Goal: Task Accomplishment & Management: Manage account settings

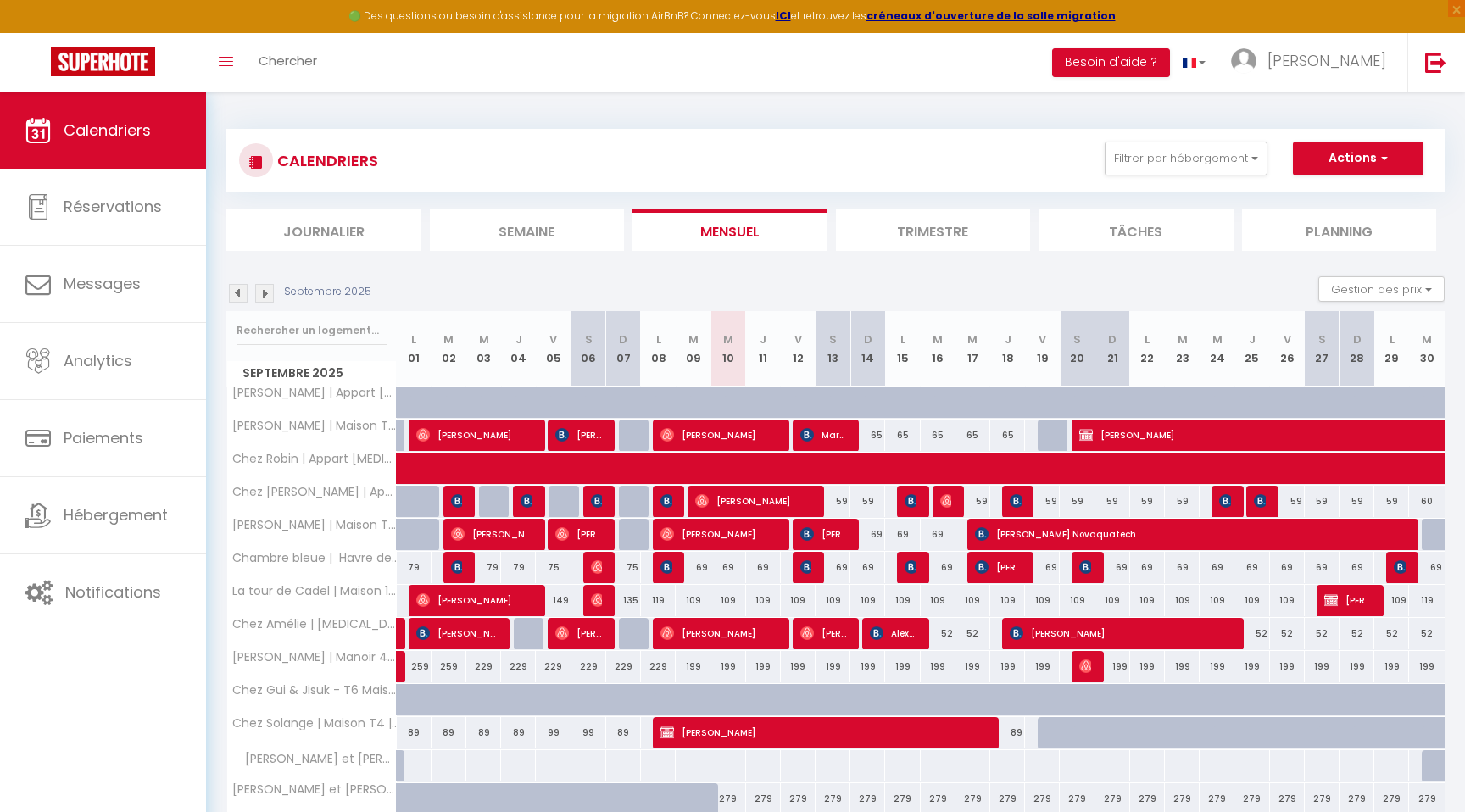
click at [262, 296] on img at bounding box center [264, 292] width 18 height 18
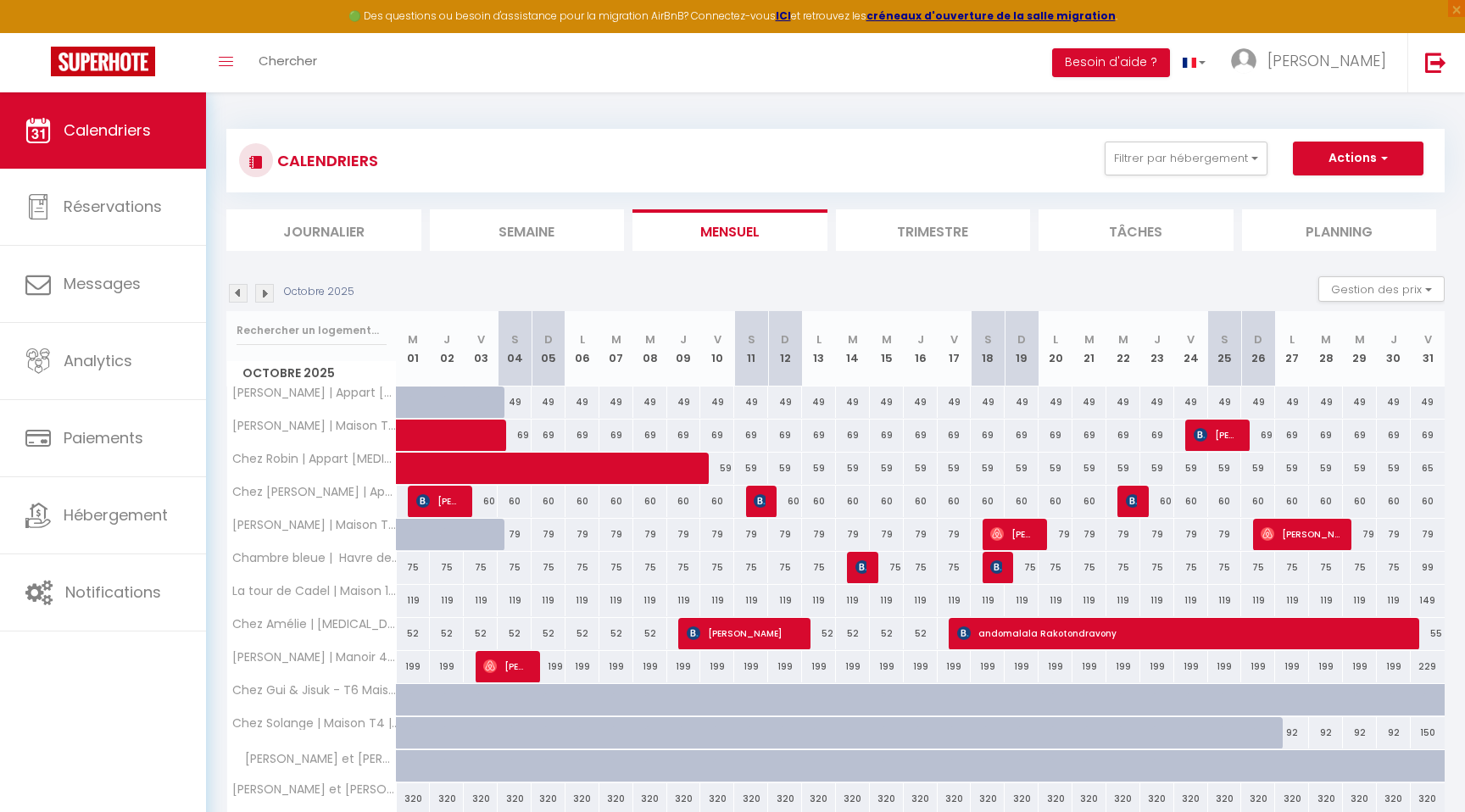
click at [263, 296] on img at bounding box center [264, 292] width 18 height 18
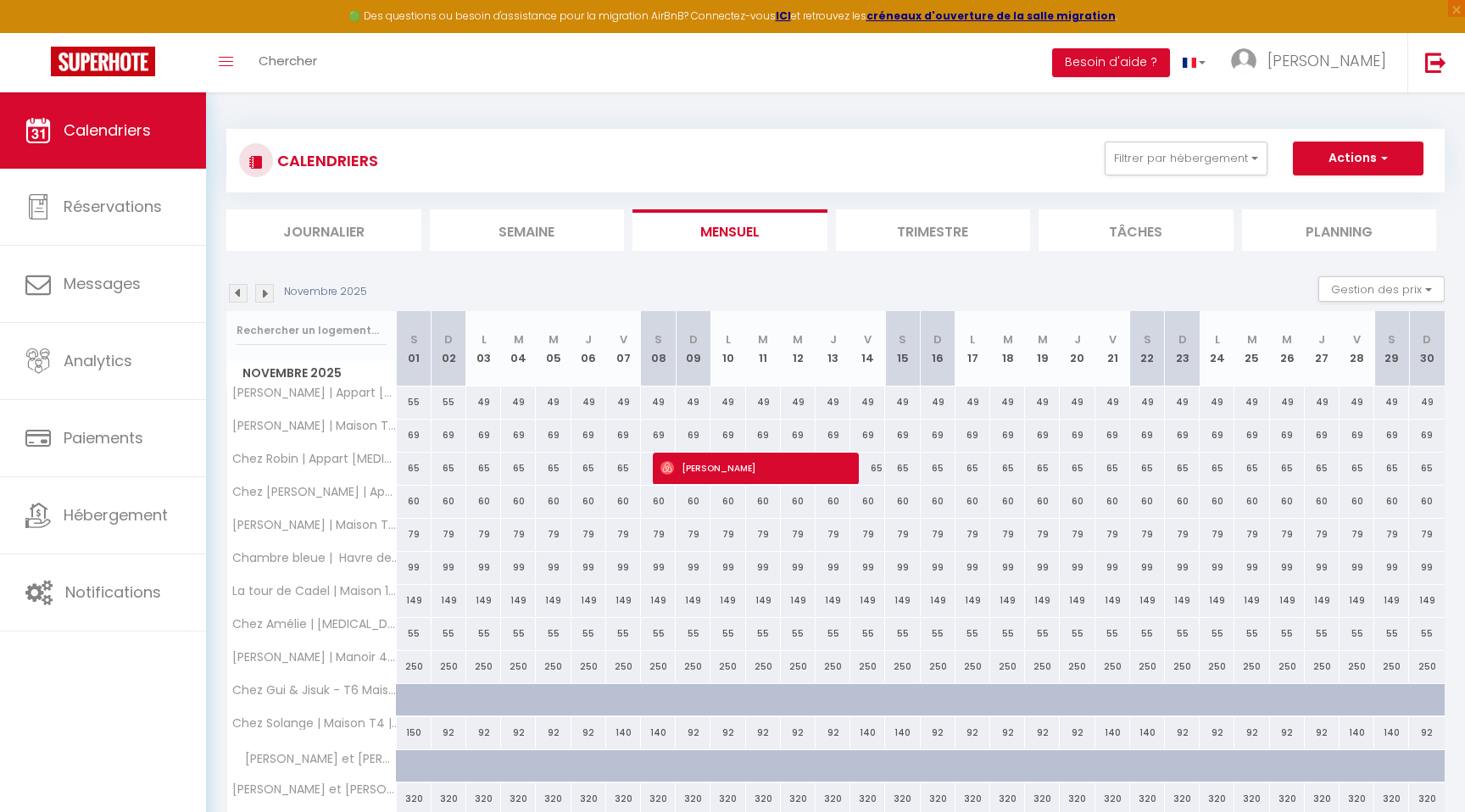
click at [262, 296] on img at bounding box center [264, 292] width 18 height 18
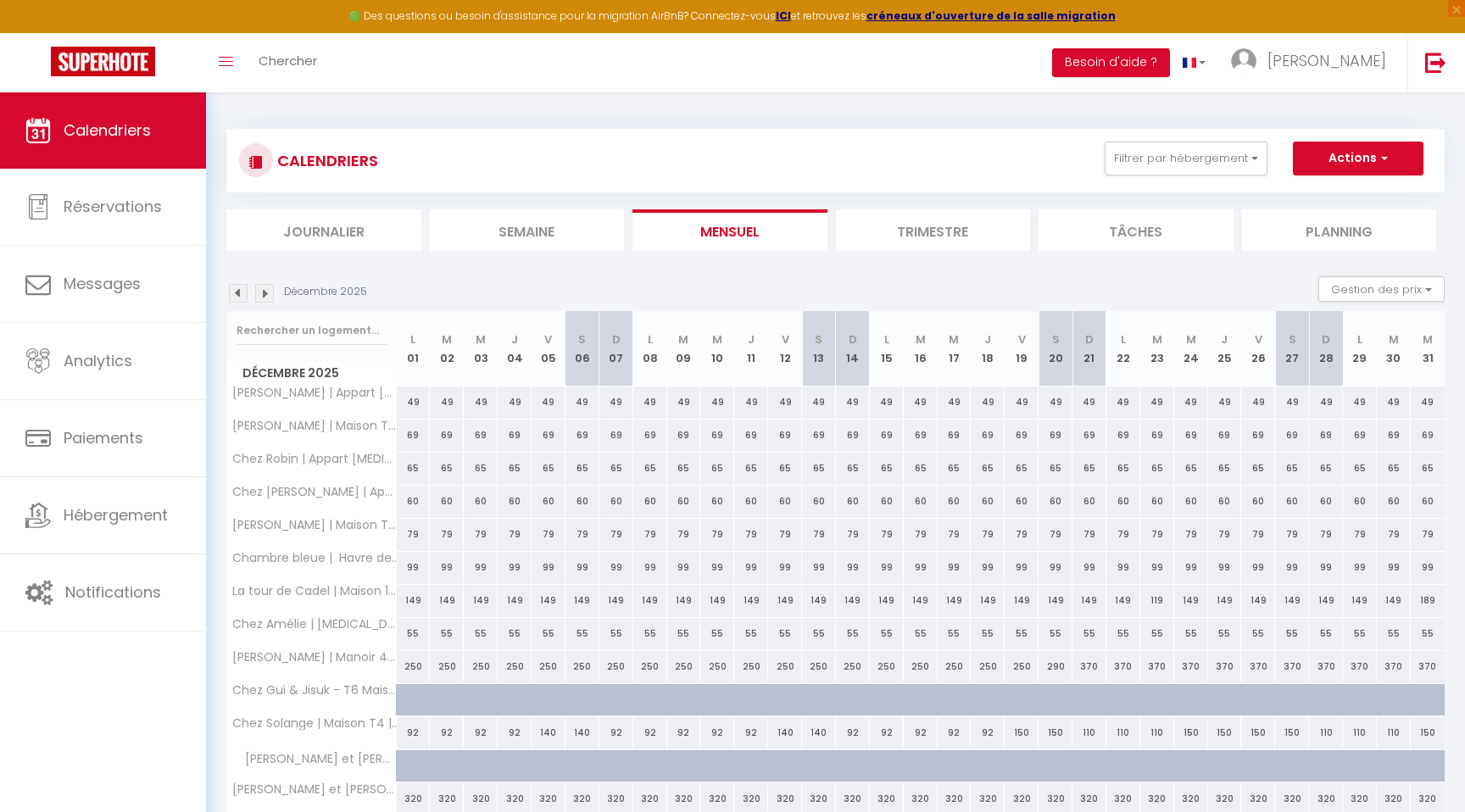
click at [262, 296] on img at bounding box center [264, 292] width 18 height 18
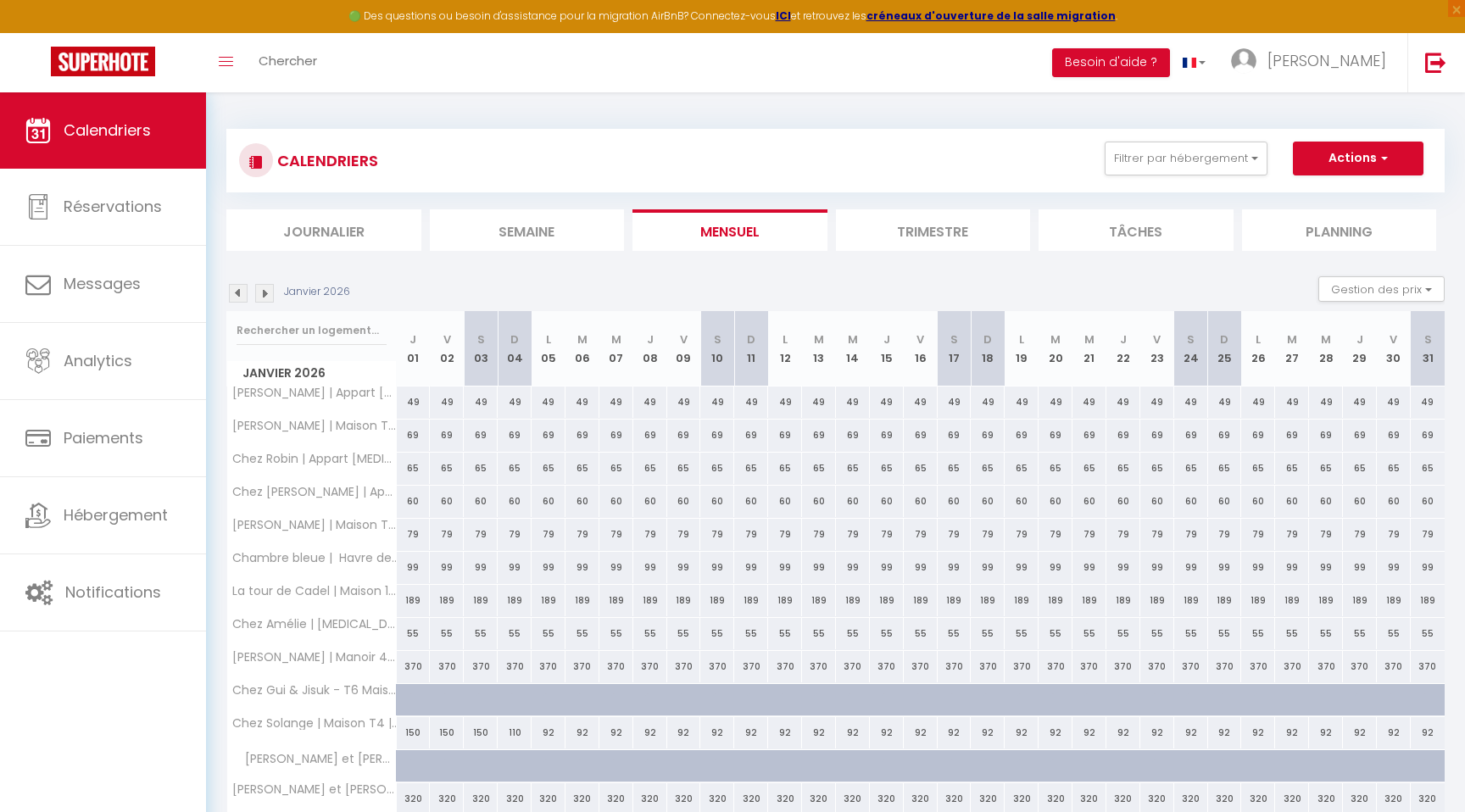
click at [262, 296] on img at bounding box center [264, 292] width 18 height 18
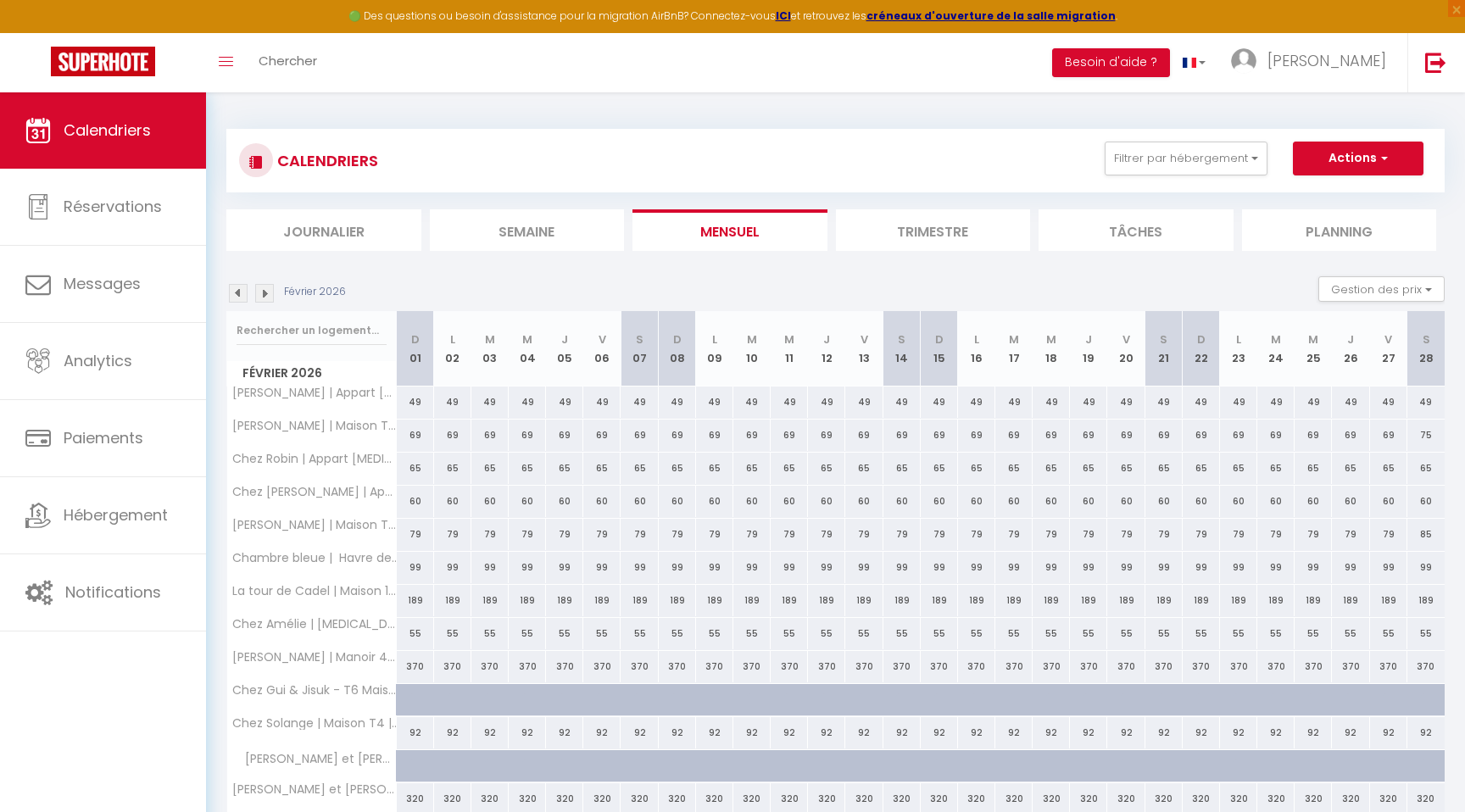
click at [262, 296] on img at bounding box center [264, 292] width 18 height 18
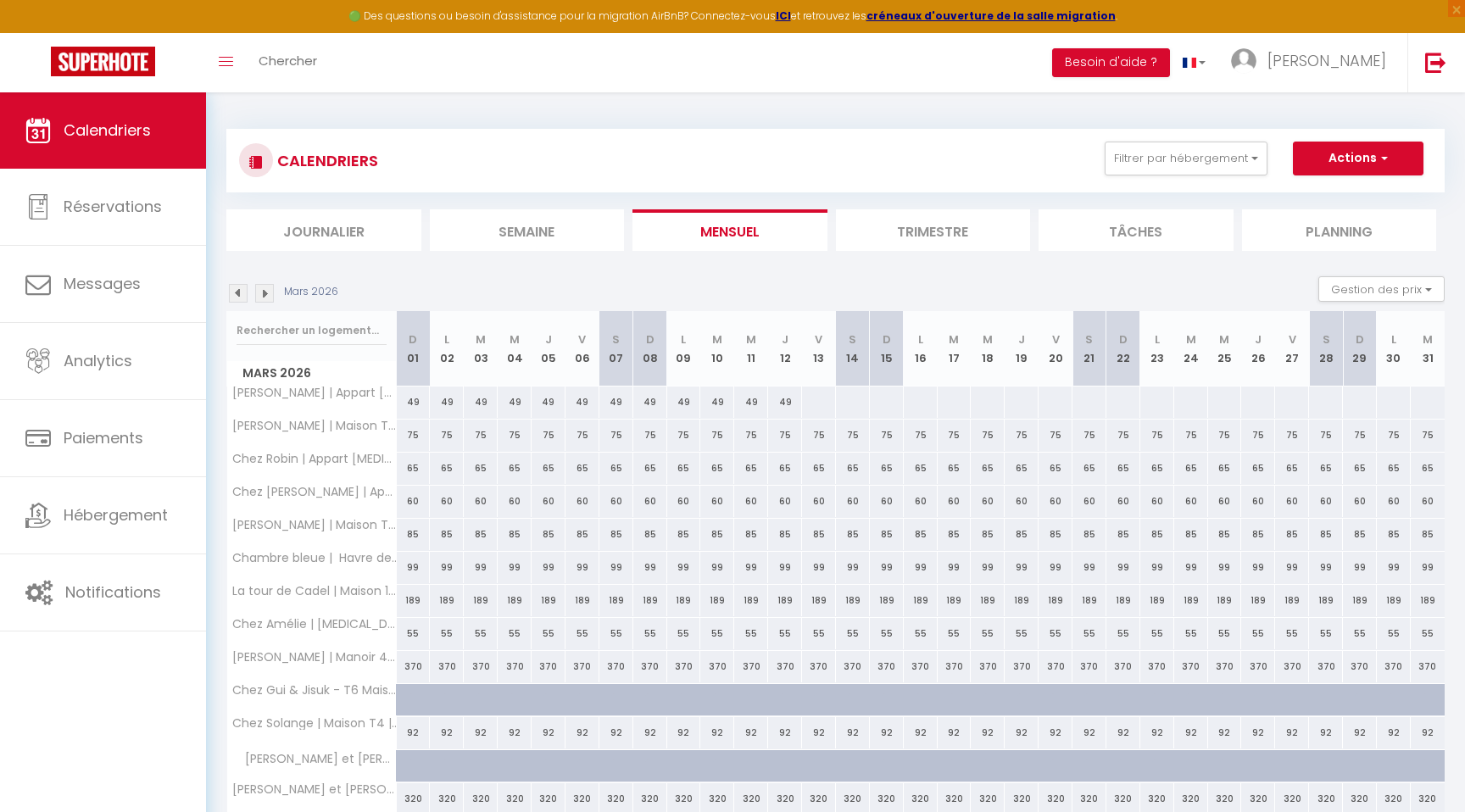
click at [262, 296] on img at bounding box center [264, 292] width 18 height 18
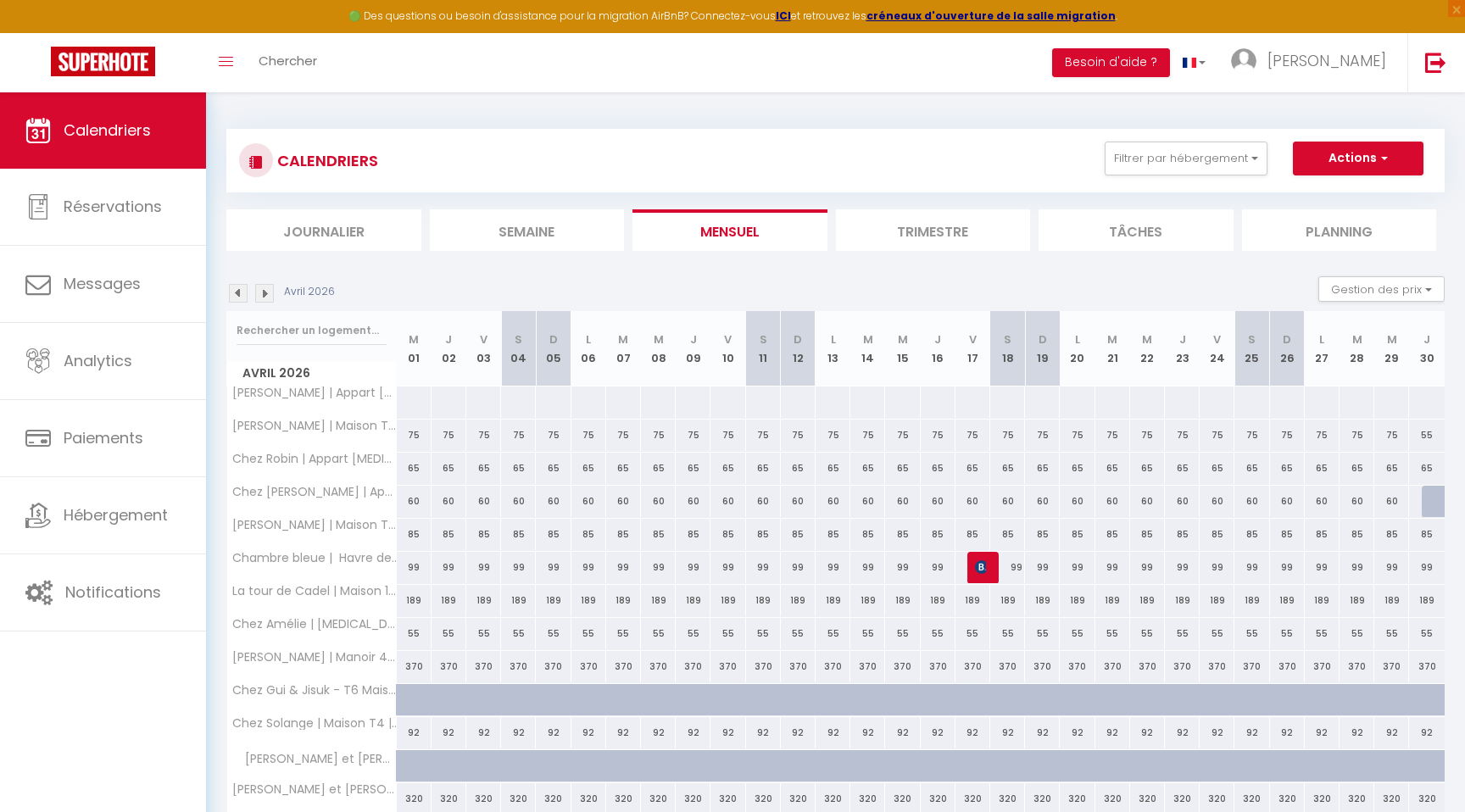
click at [262, 296] on img at bounding box center [264, 292] width 18 height 18
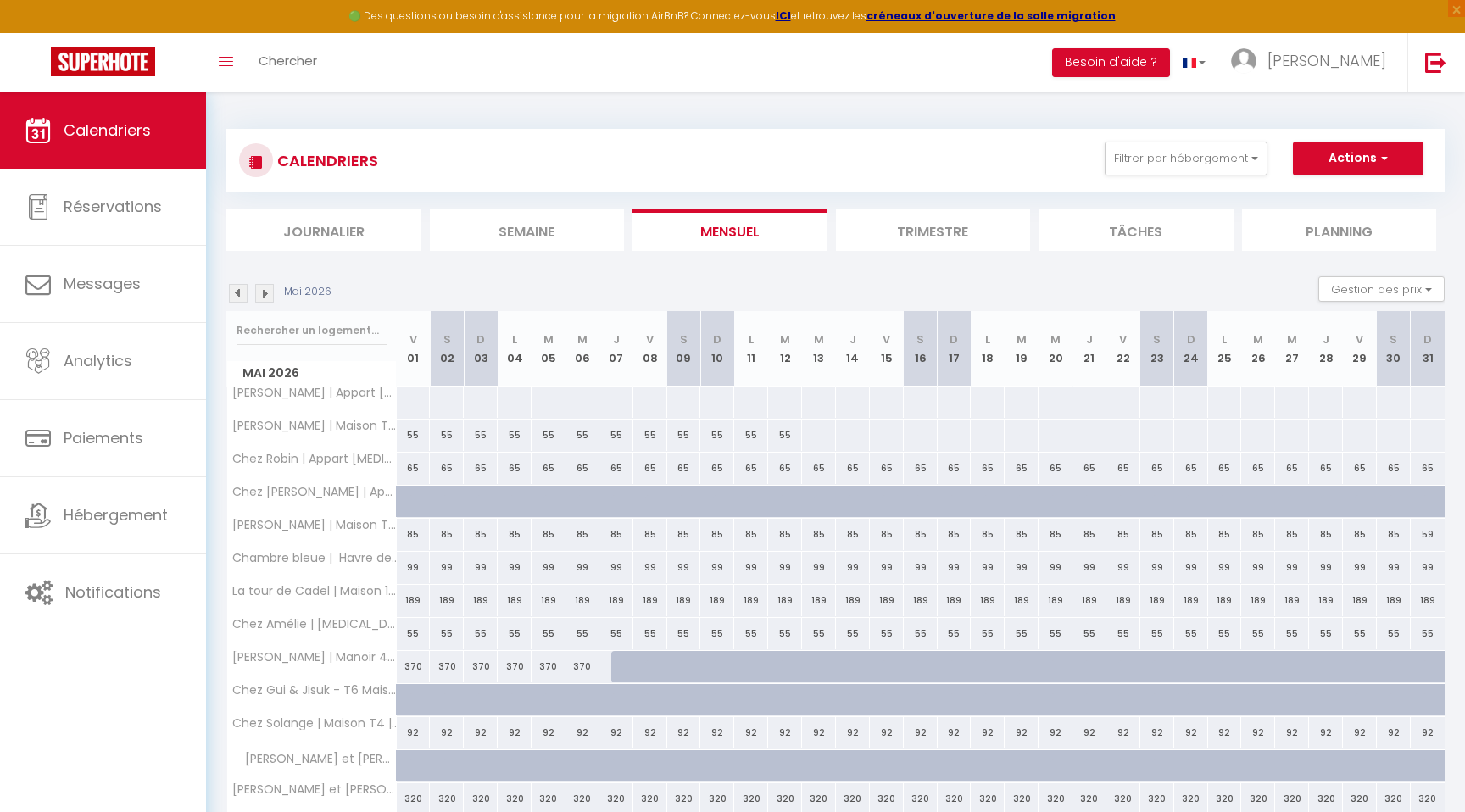
click at [262, 296] on img at bounding box center [264, 292] width 18 height 18
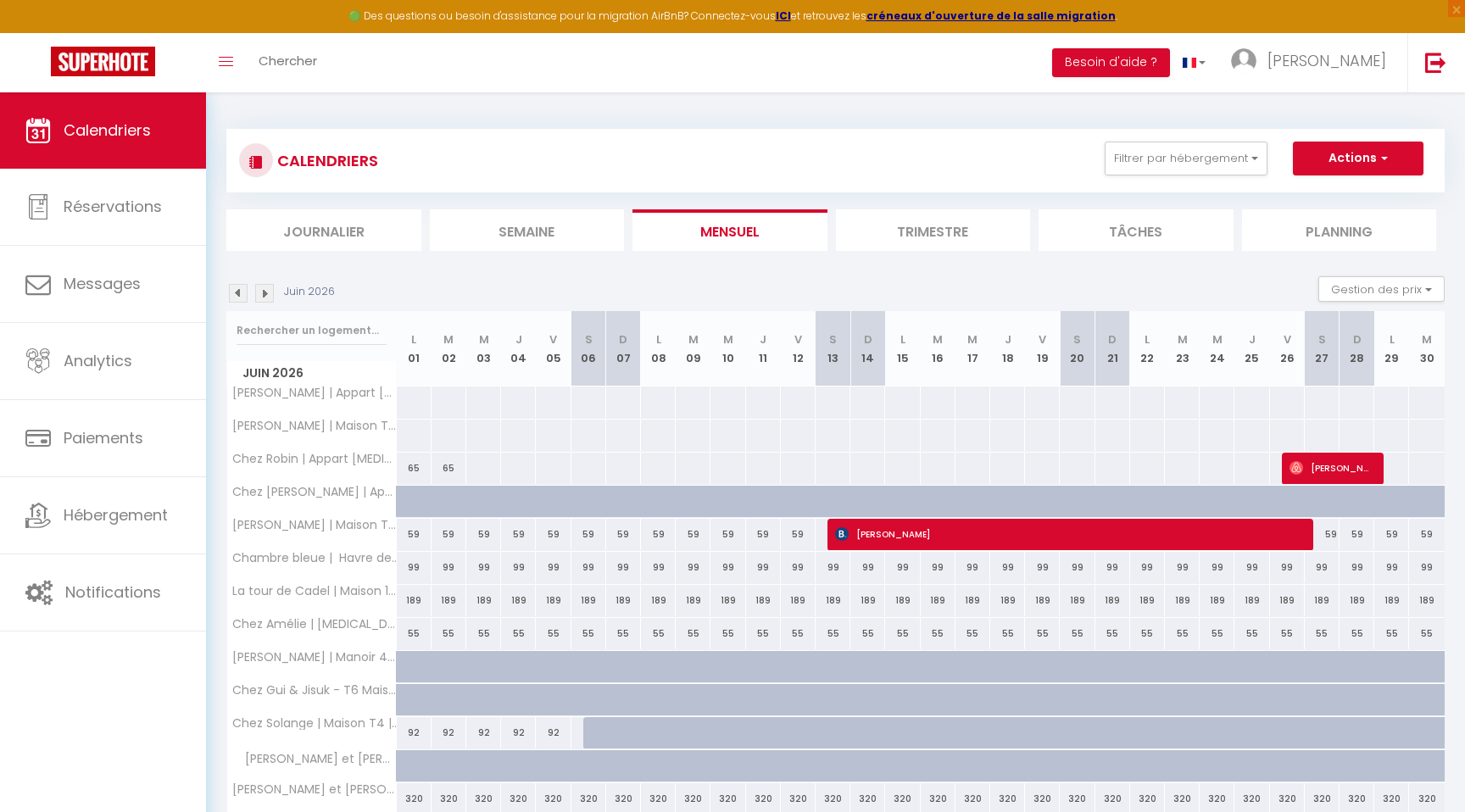
click at [238, 292] on img at bounding box center [237, 292] width 18 height 18
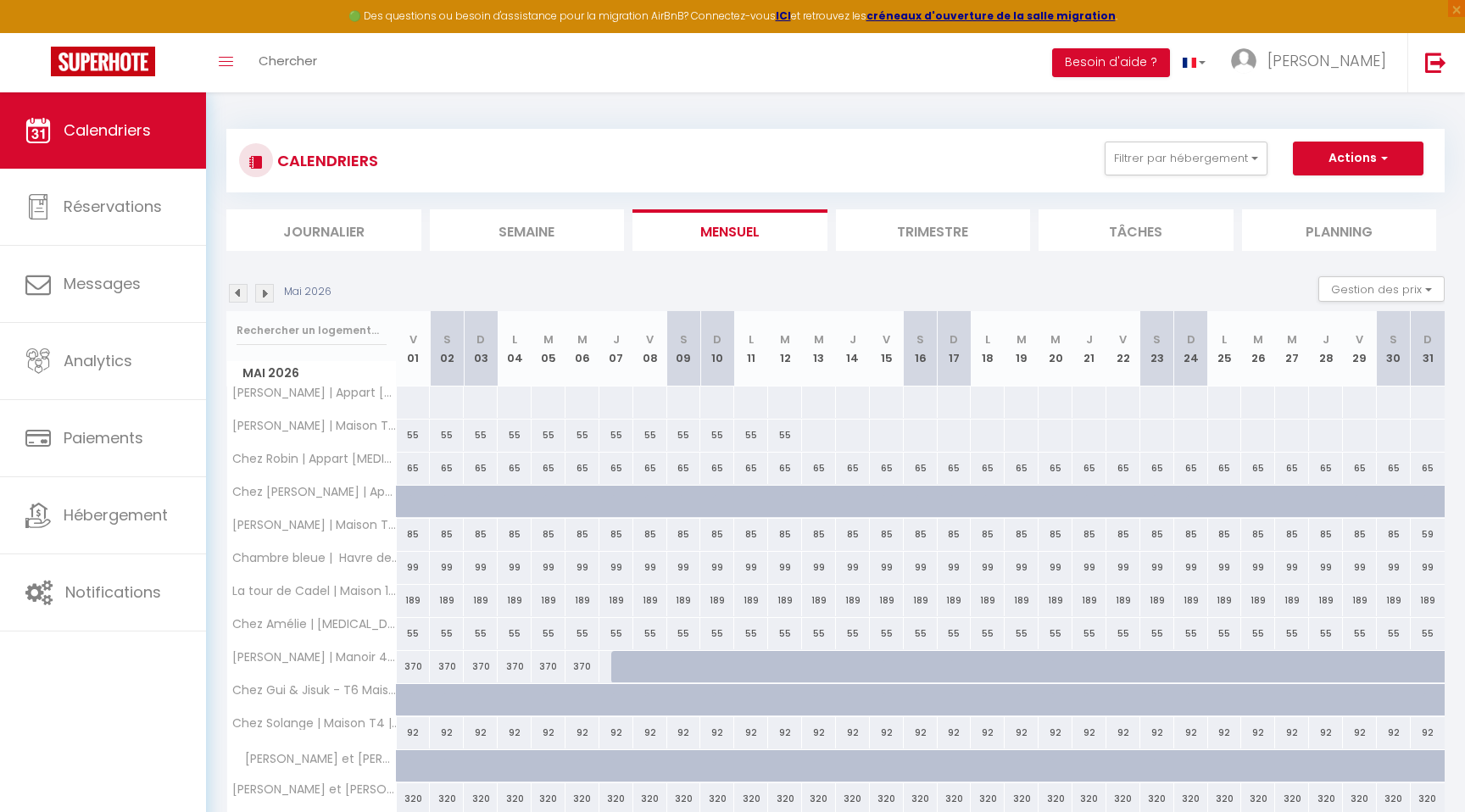
click at [1427, 535] on div "59" at bounding box center [1427, 534] width 34 height 32
type input "59"
type input "Dim 31 Mai 2026"
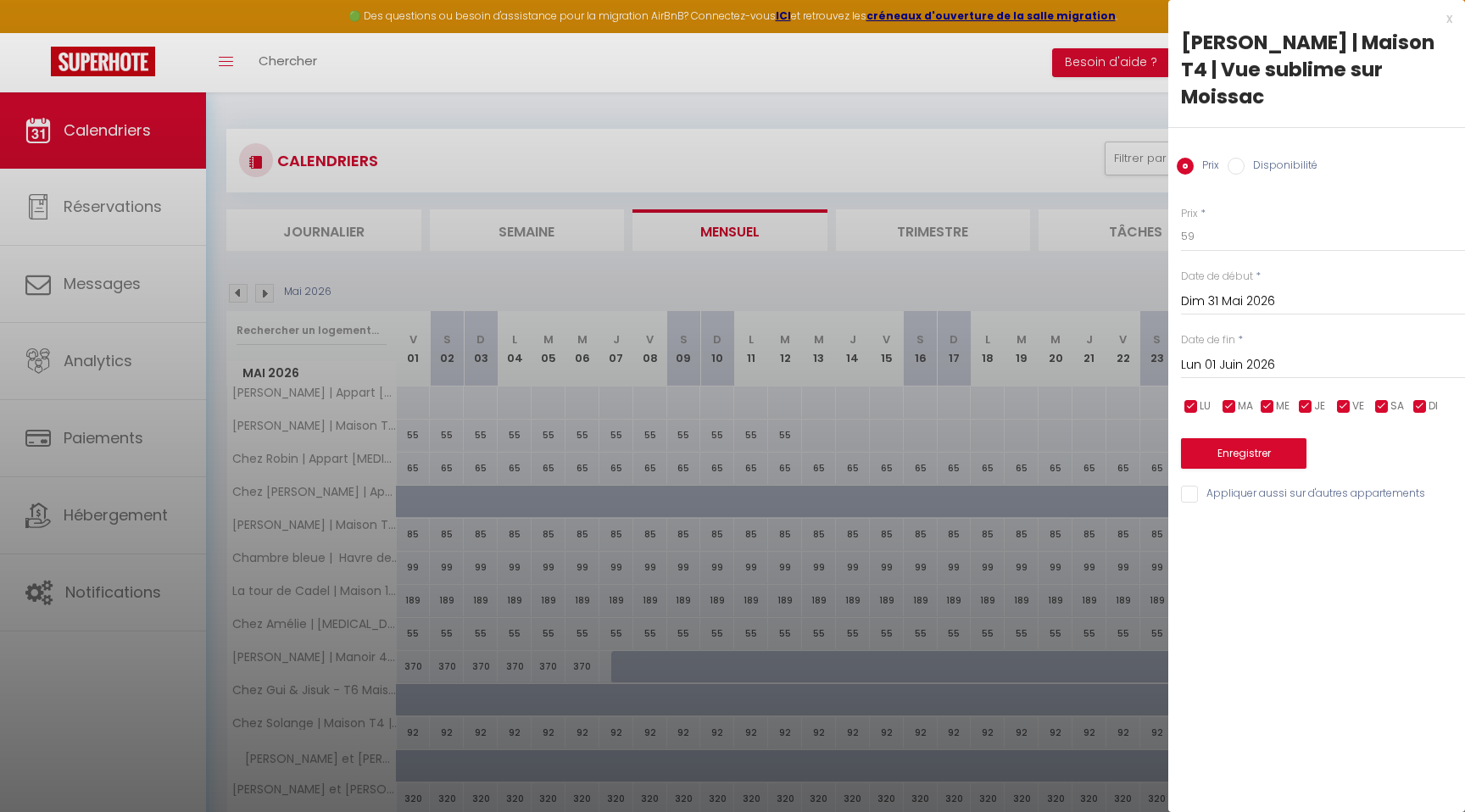
click at [1251, 354] on input "Lun 01 Juin 2026" at bounding box center [1322, 365] width 284 height 22
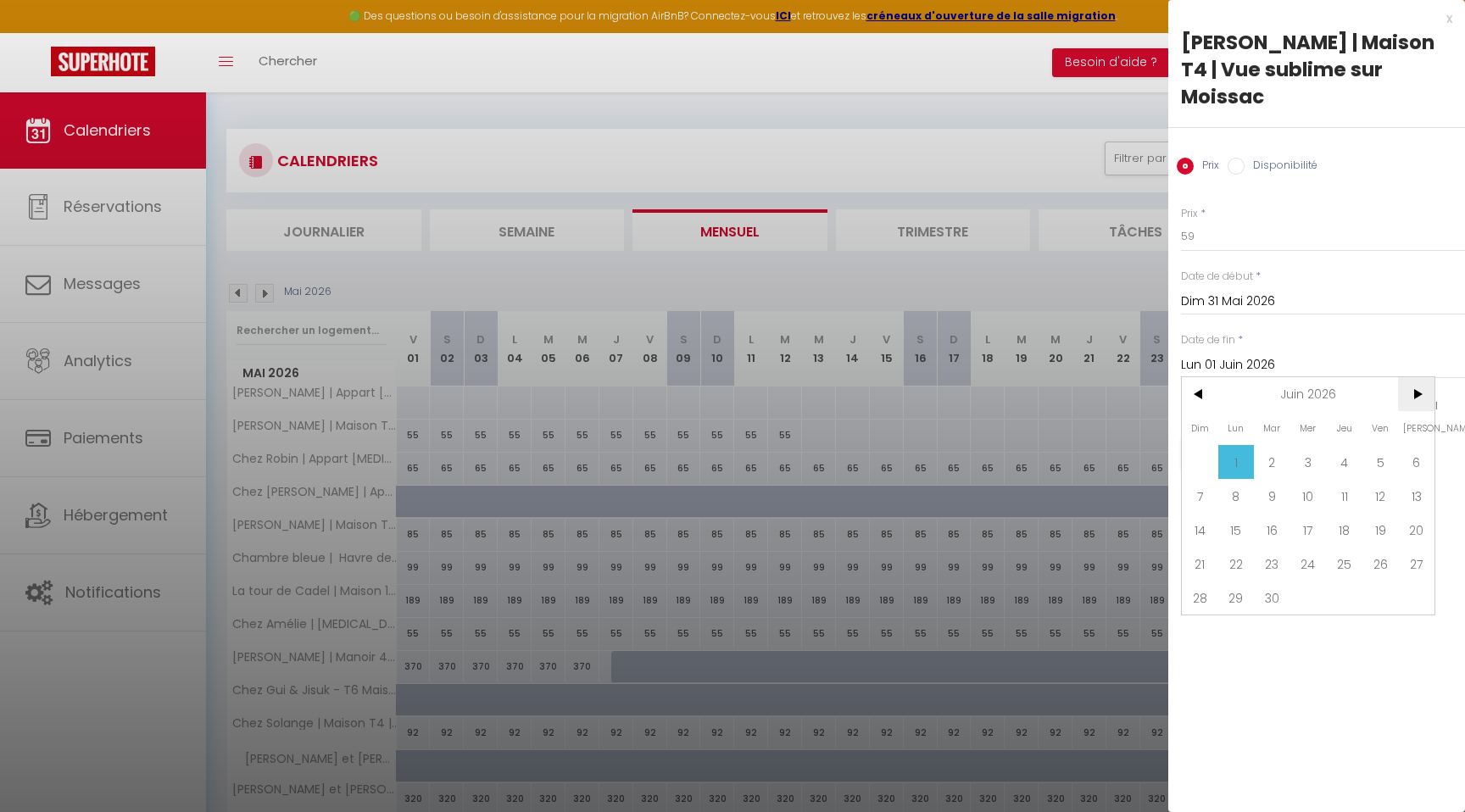
click at [1418, 377] on span ">" at bounding box center [1416, 393] width 37 height 34
click at [1202, 377] on span "<" at bounding box center [1200, 393] width 37 height 34
click at [1428, 377] on span ">" at bounding box center [1416, 393] width 37 height 34
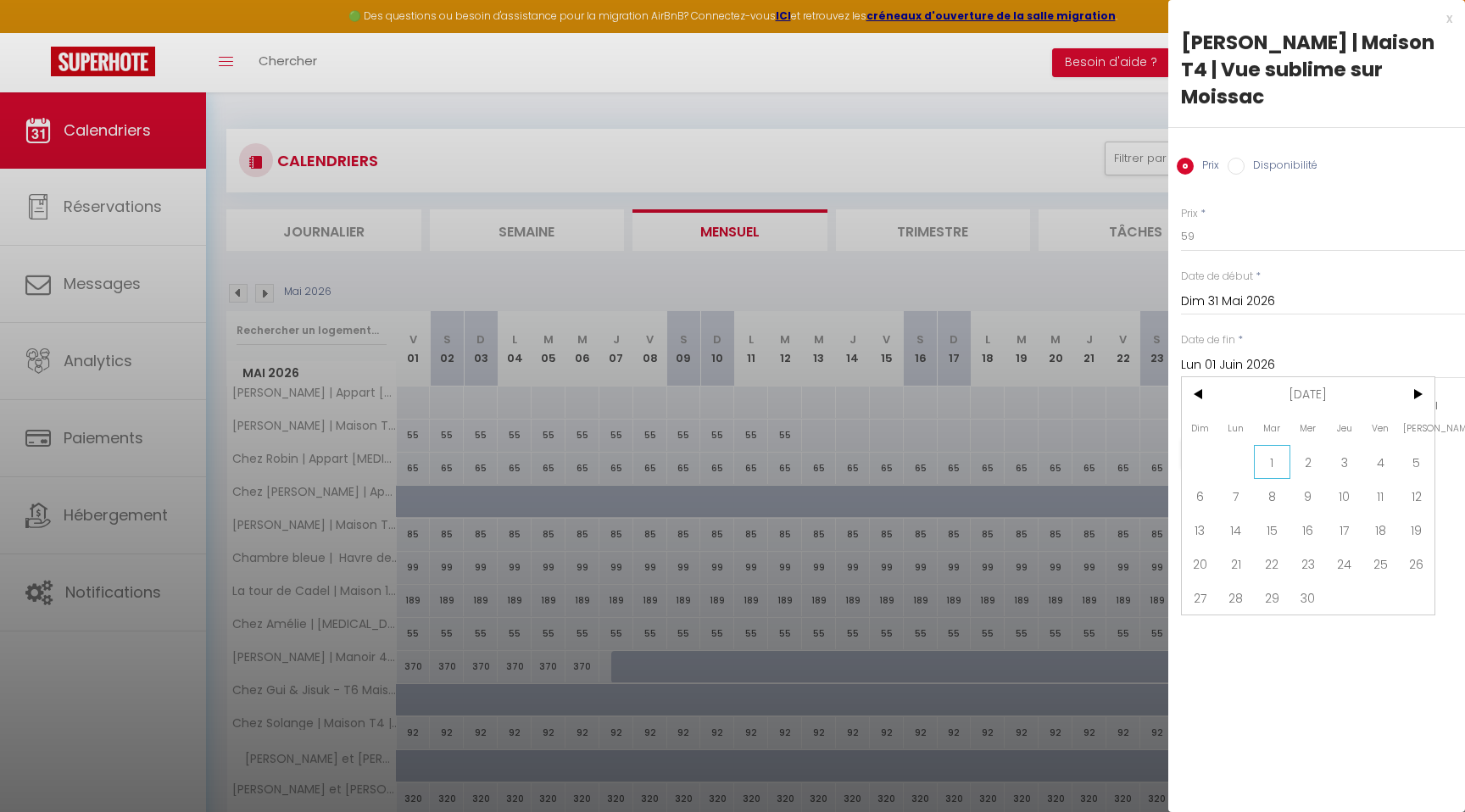
click at [1278, 445] on span "1" at bounding box center [1272, 461] width 37 height 34
type input "[DATE]"
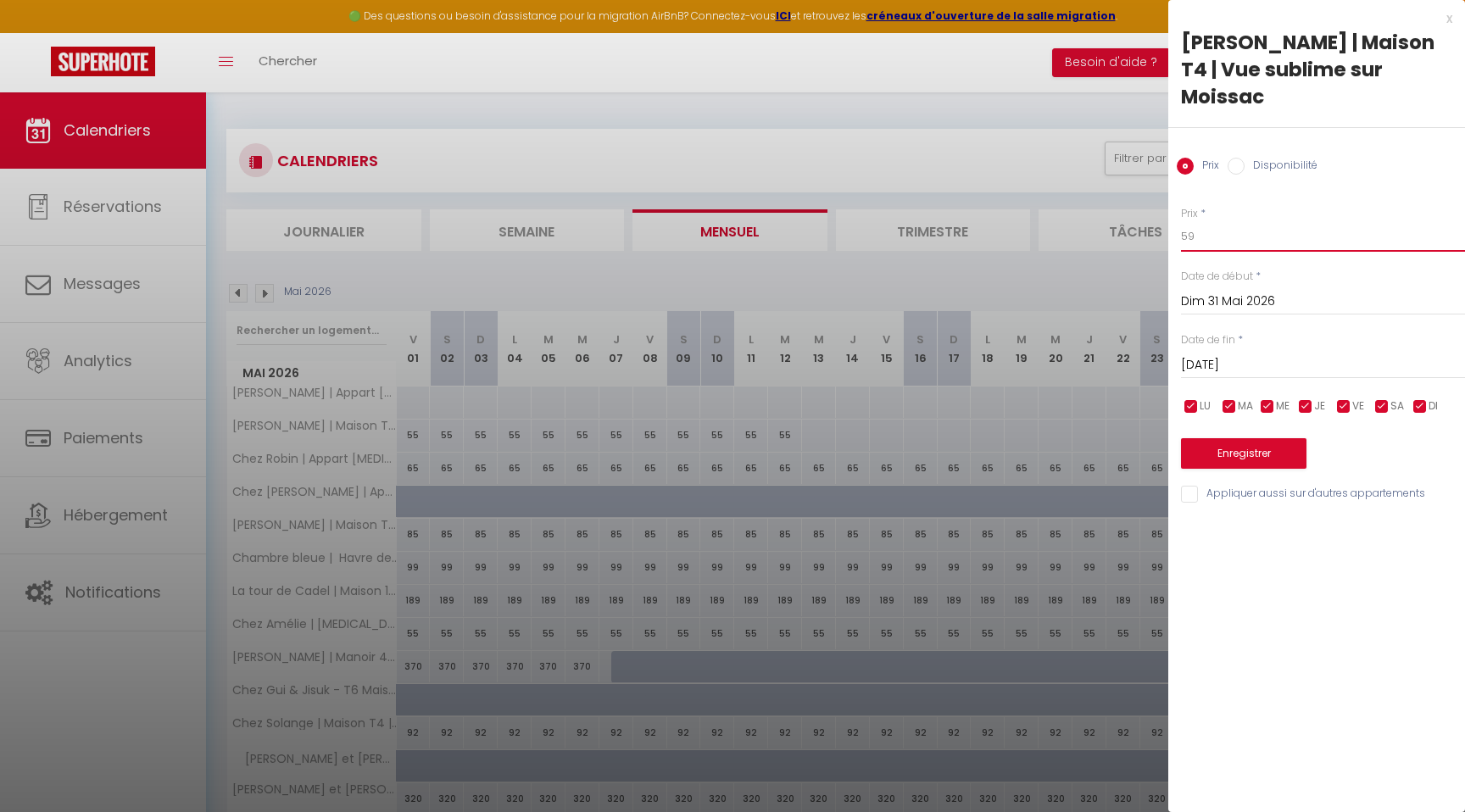
click at [1204, 221] on input "59" at bounding box center [1322, 236] width 284 height 31
click at [1220, 221] on input "109" at bounding box center [1322, 236] width 284 height 31
type input "119"
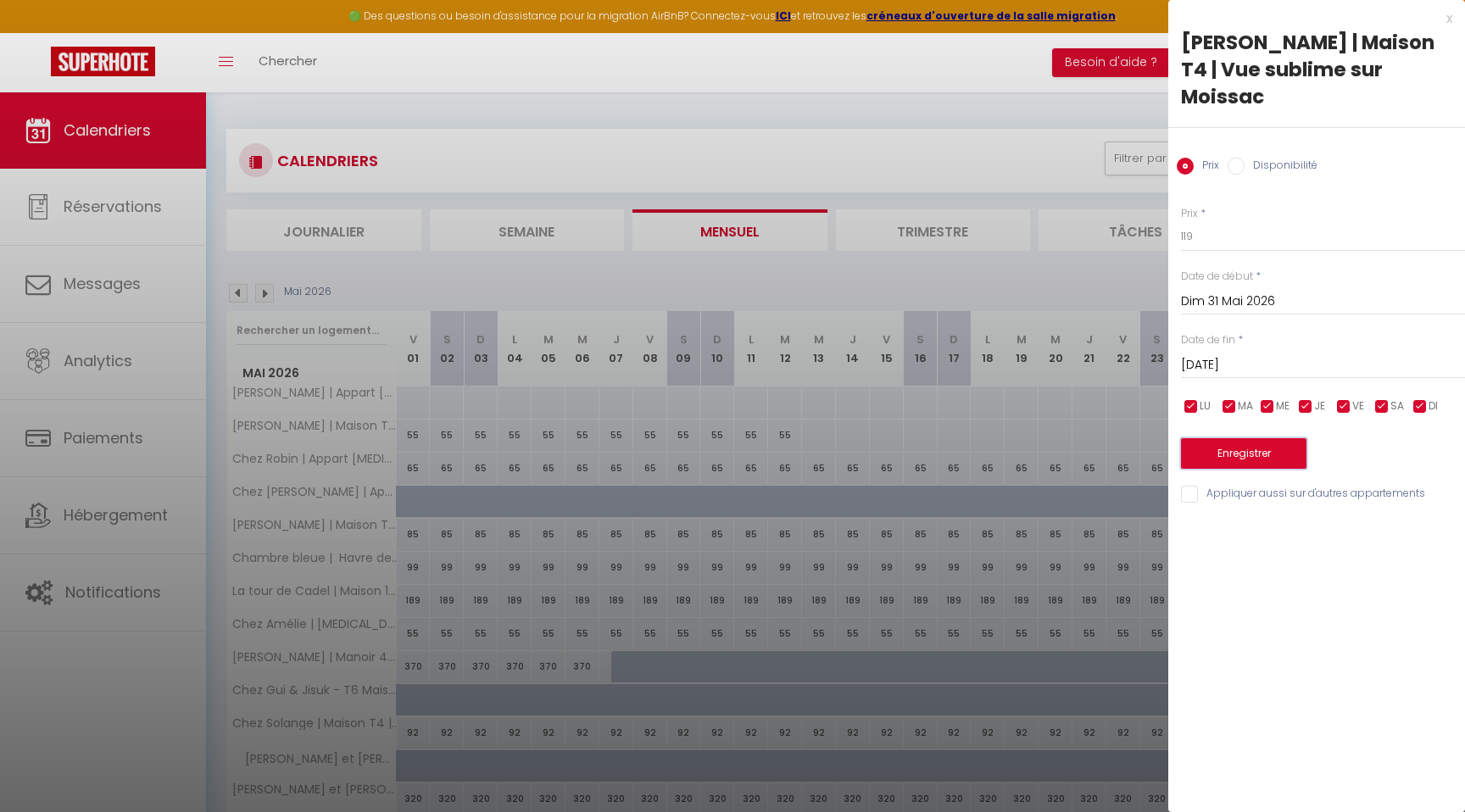
click at [1251, 438] on button "Enregistrer" at bounding box center [1243, 453] width 125 height 31
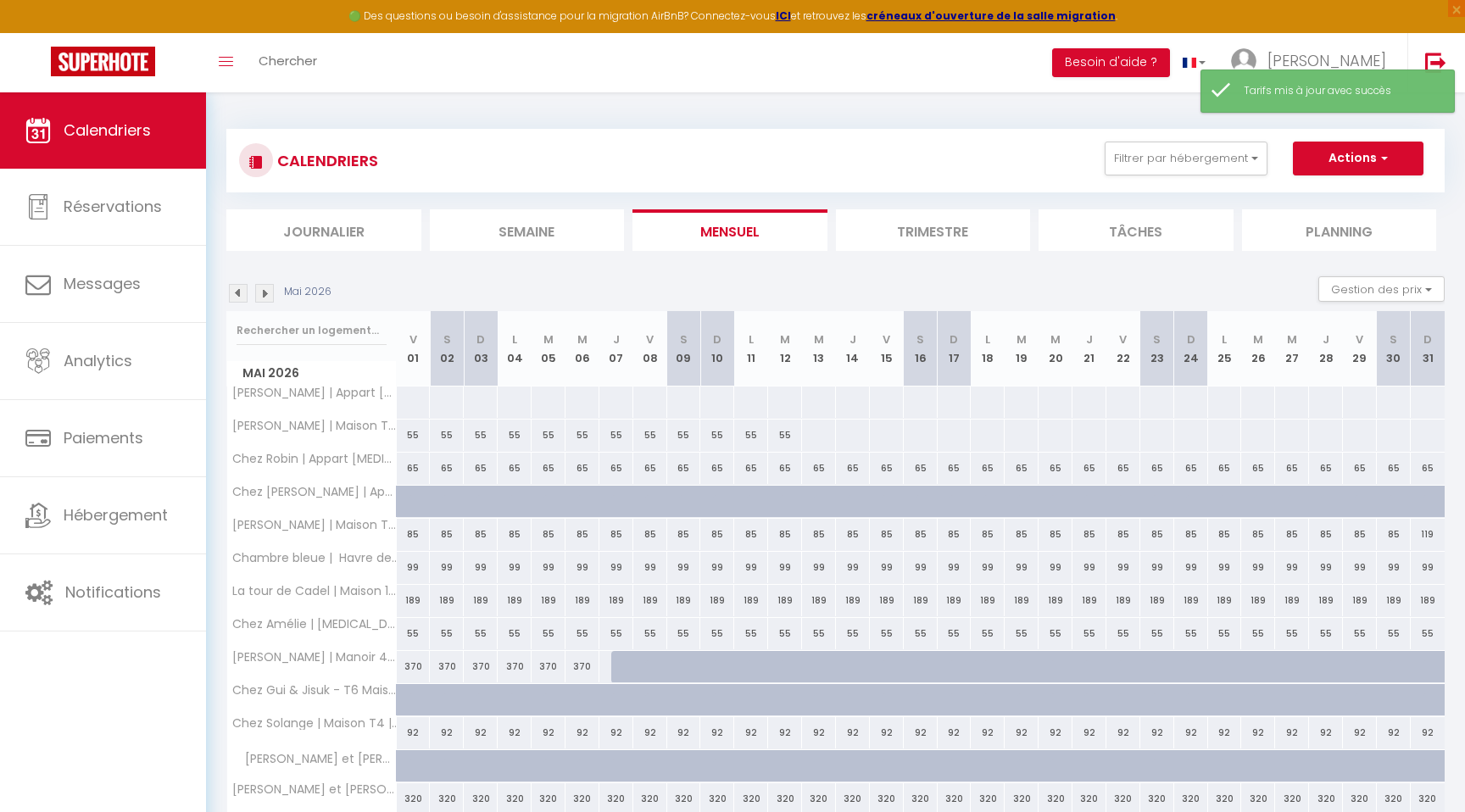
click at [266, 291] on img at bounding box center [264, 292] width 18 height 18
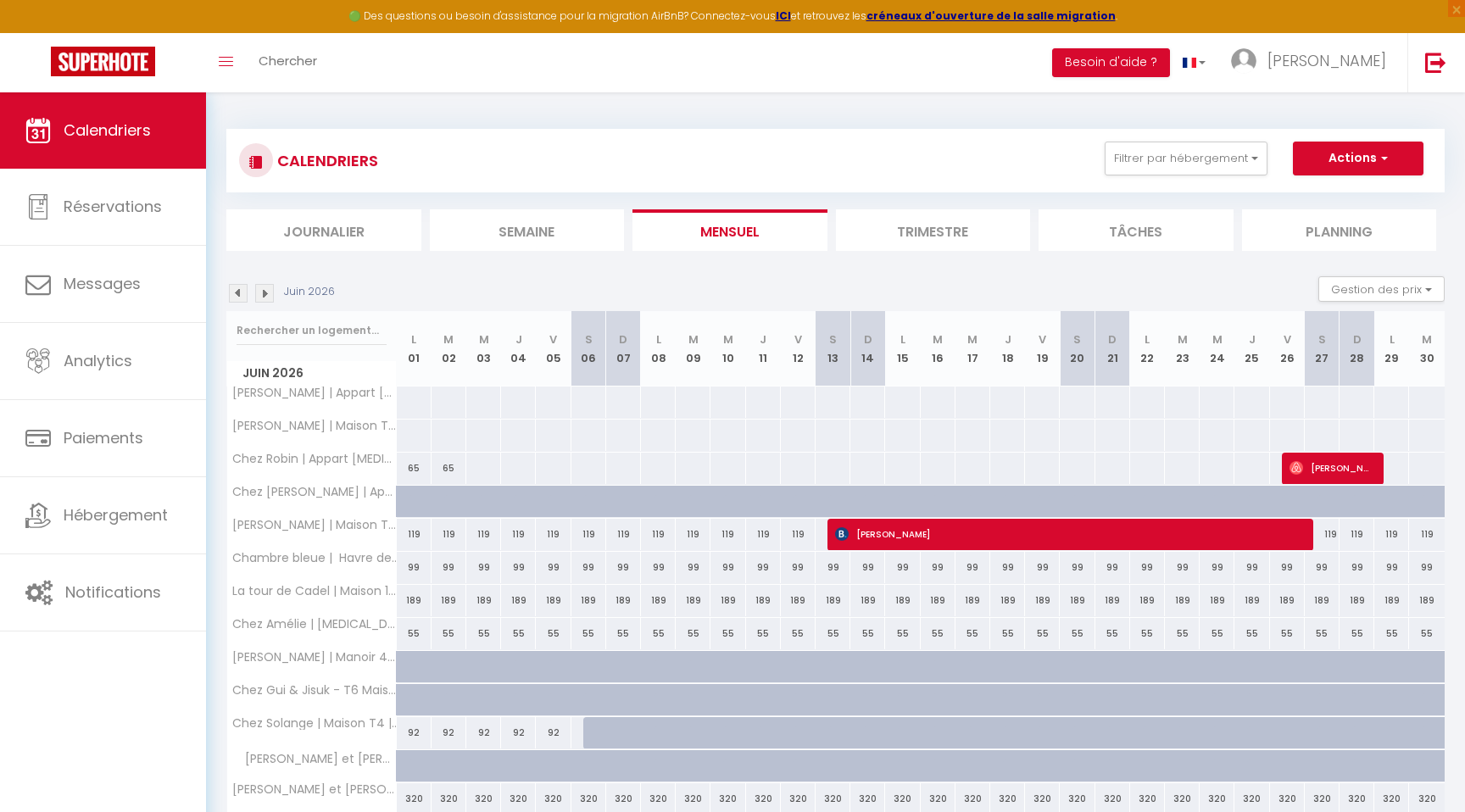
click at [416, 536] on div "119" at bounding box center [414, 534] width 35 height 32
type input "119"
type input "Lun 01 Juin 2026"
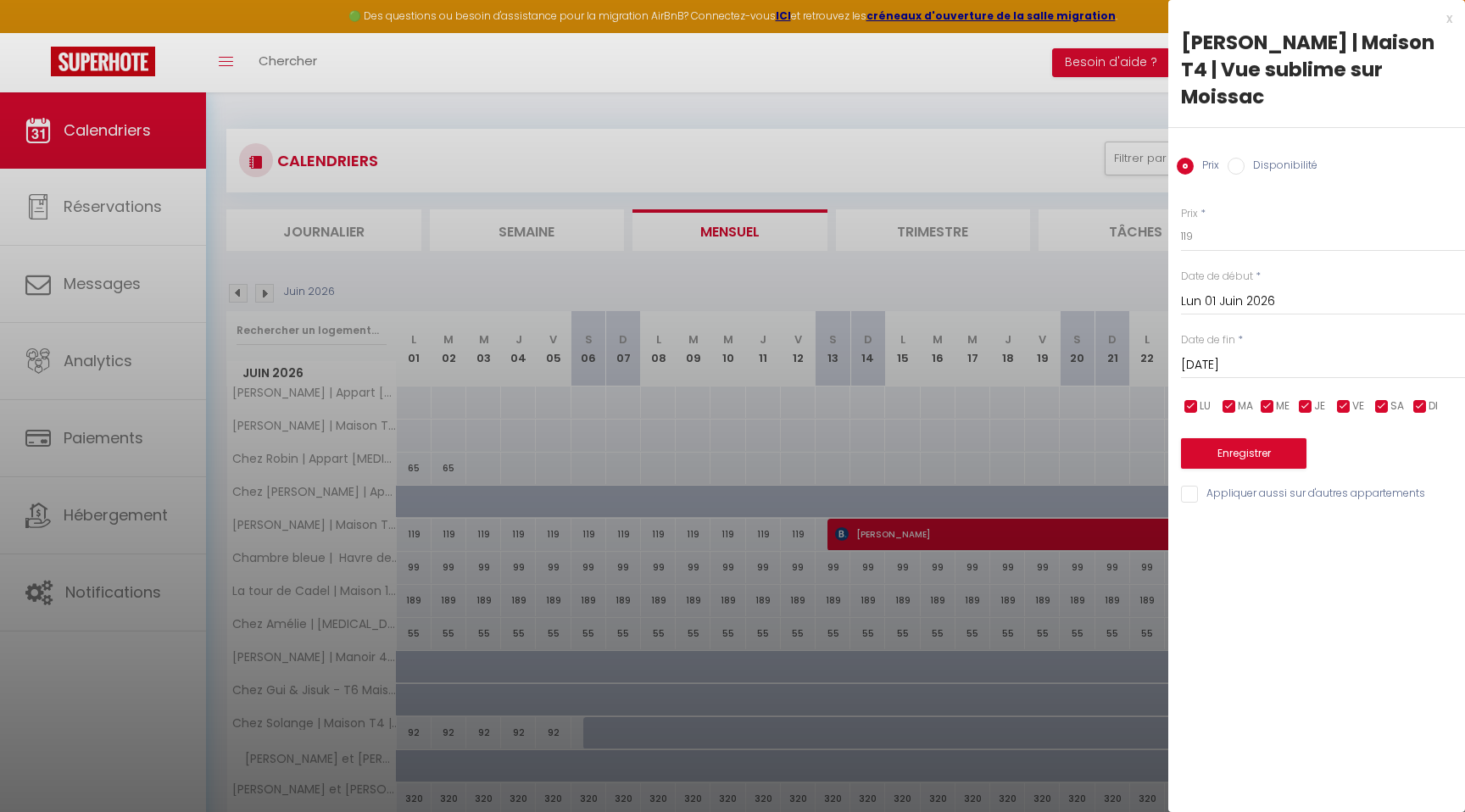
click at [1212, 348] on div "[DATE] < [DATE] > Dim Lun Mar Mer Jeu Ven Sam 1 2 3 4 5 6 7 8 9 10 11 12 13 14 …" at bounding box center [1322, 364] width 284 height 31
click at [1246, 354] on input "[DATE]" at bounding box center [1322, 365] width 284 height 22
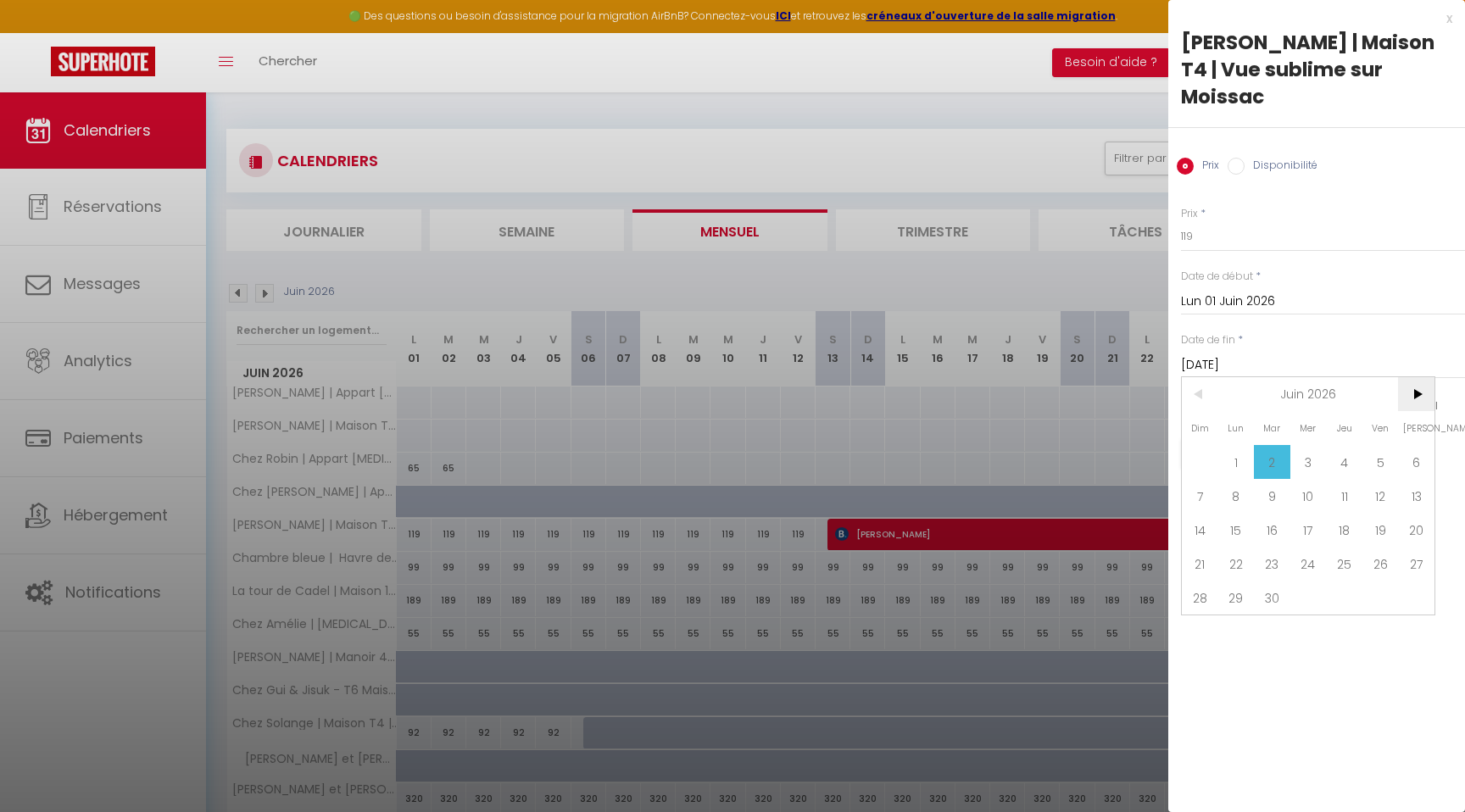
click at [1426, 377] on span ">" at bounding box center [1416, 393] width 37 height 34
click at [1308, 445] on span "1" at bounding box center [1309, 461] width 37 height 34
type input "Mer 01 Juillet 2026"
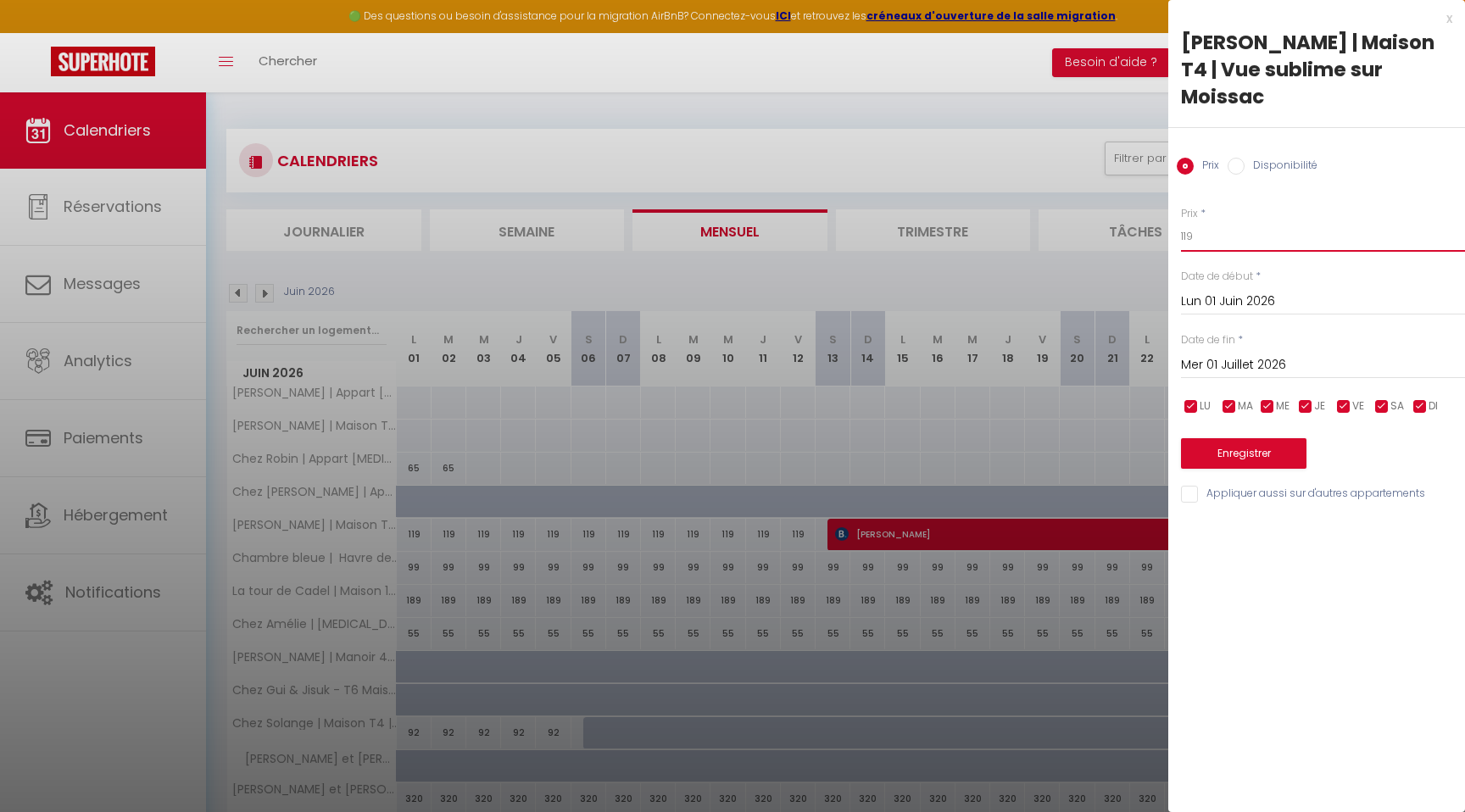
click at [1214, 221] on input "119" at bounding box center [1322, 236] width 284 height 31
type input "99"
click at [1250, 438] on button "Enregistrer" at bounding box center [1243, 453] width 125 height 31
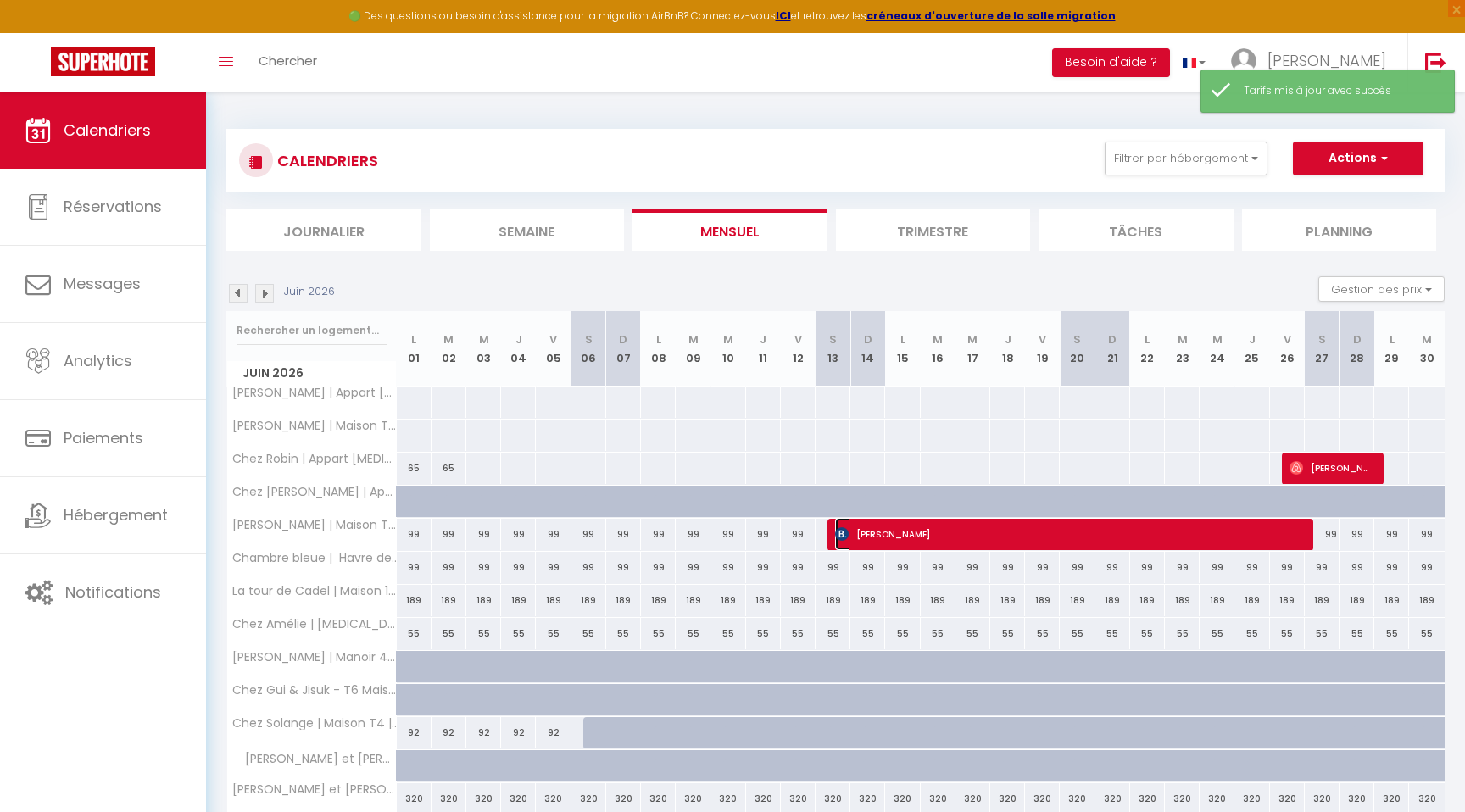
click at [854, 533] on span "[PERSON_NAME]" at bounding box center [1067, 533] width 464 height 32
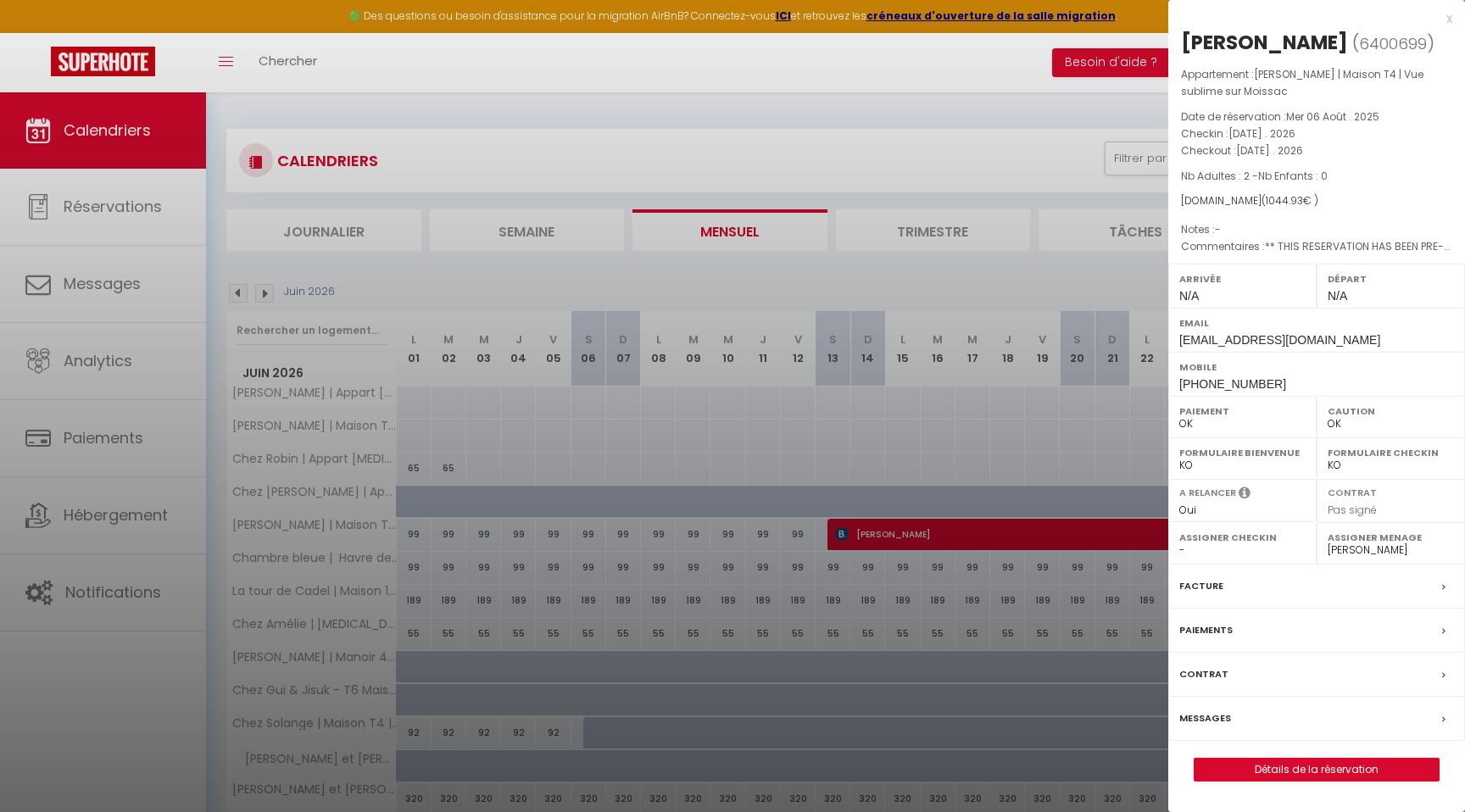
click at [502, 255] on div at bounding box center [732, 406] width 1465 height 812
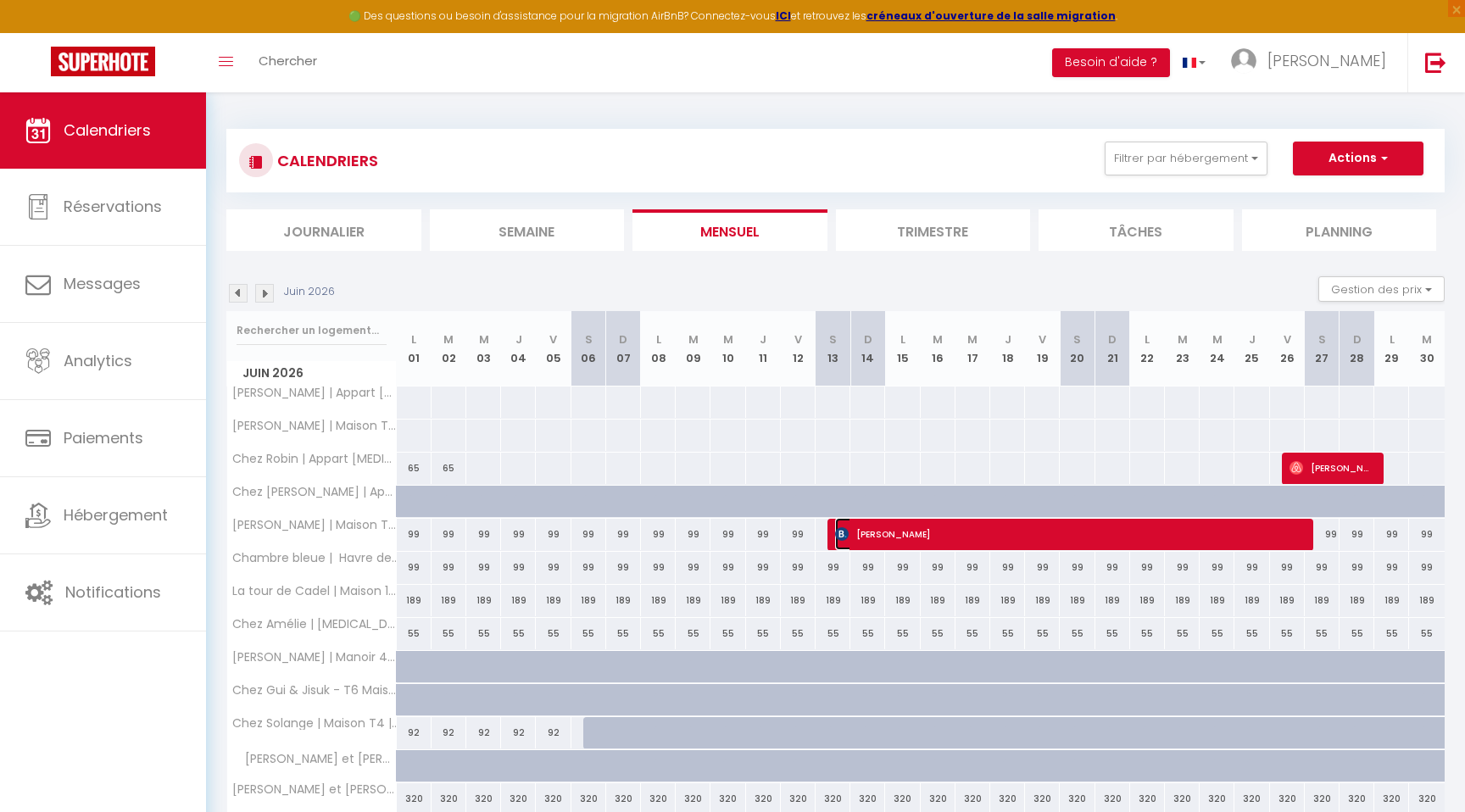
click at [888, 543] on span "[PERSON_NAME]" at bounding box center [1067, 533] width 464 height 32
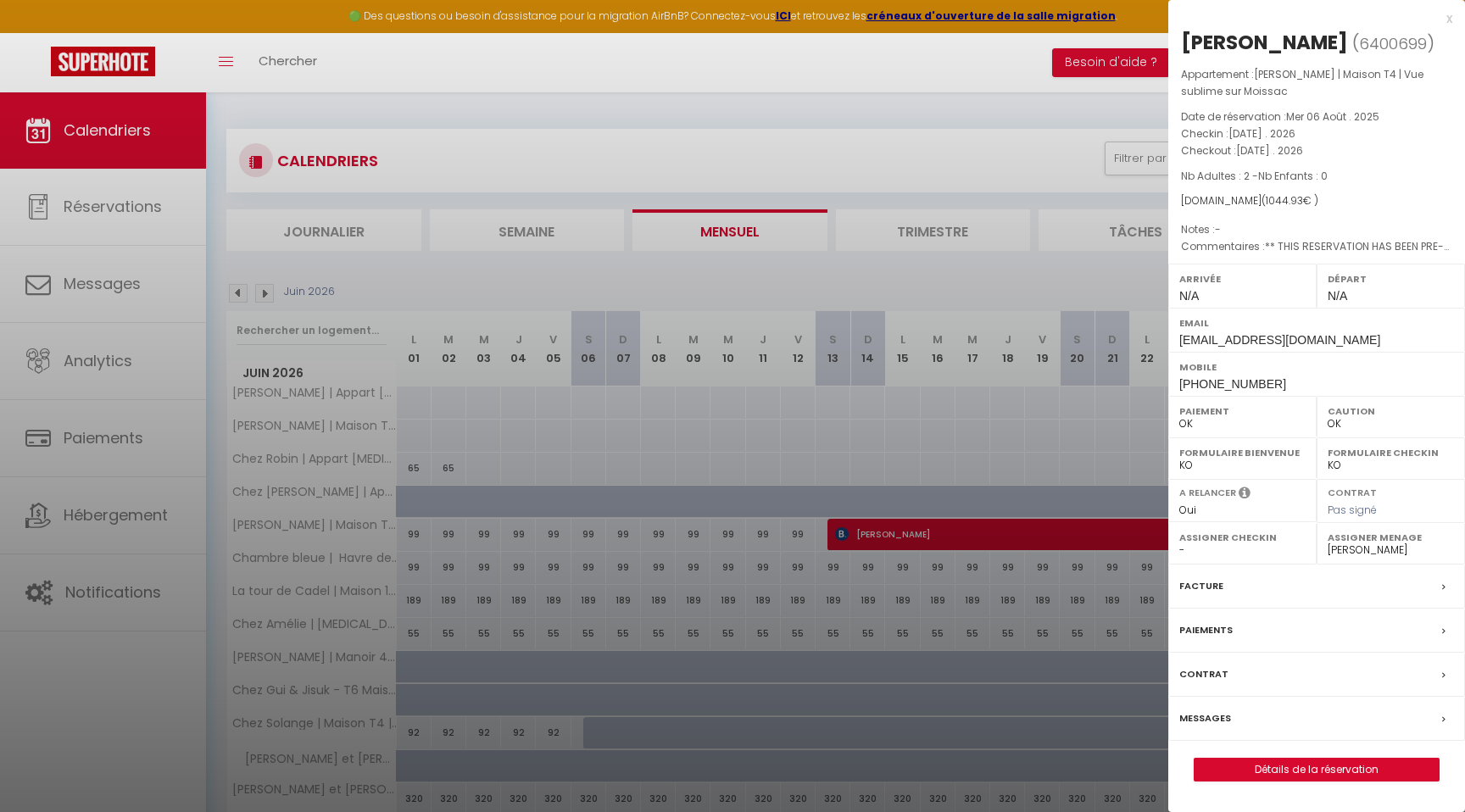
click at [726, 144] on div at bounding box center [732, 406] width 1465 height 812
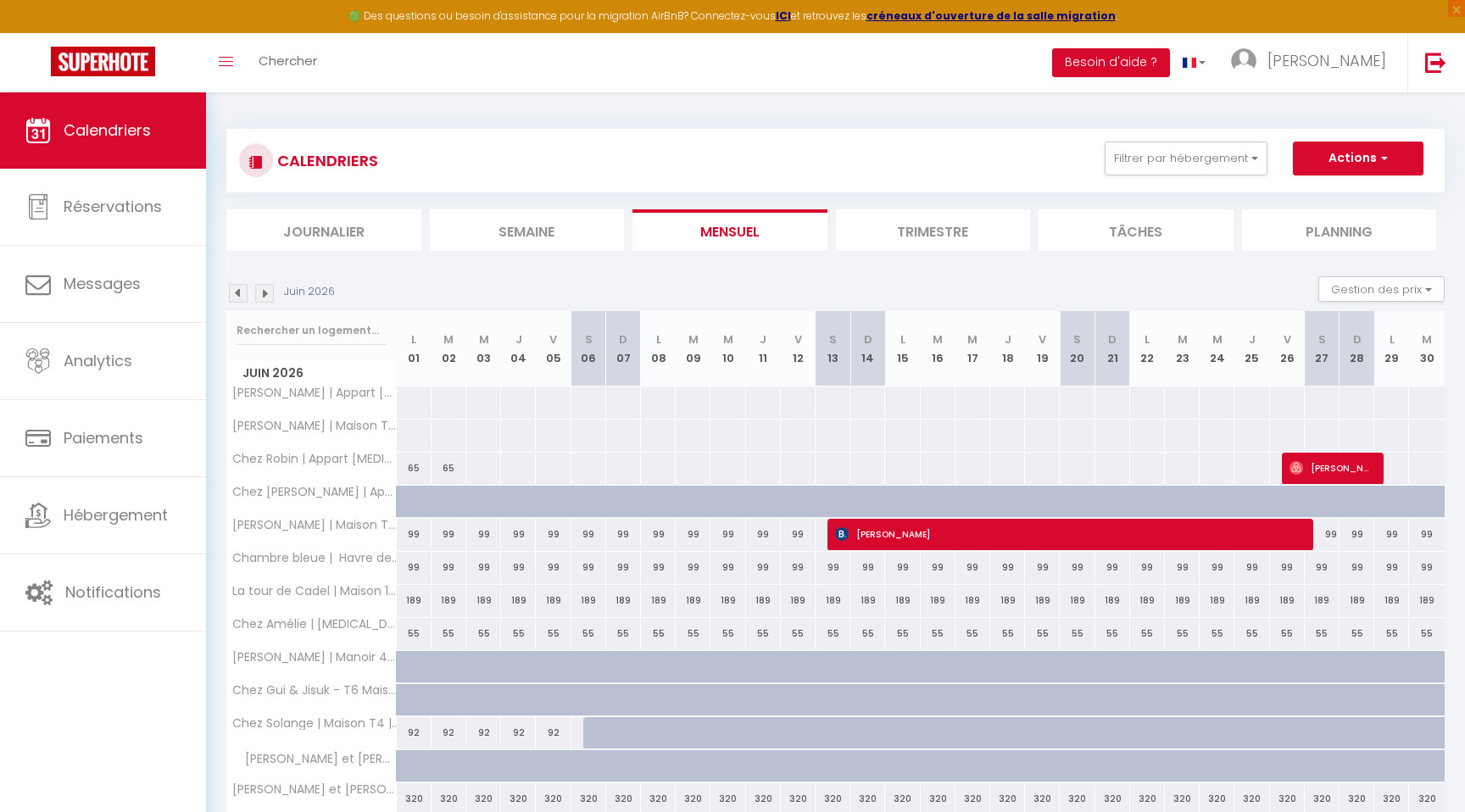
click at [265, 295] on img at bounding box center [264, 292] width 18 height 18
